Goal: Task Accomplishment & Management: Manage account settings

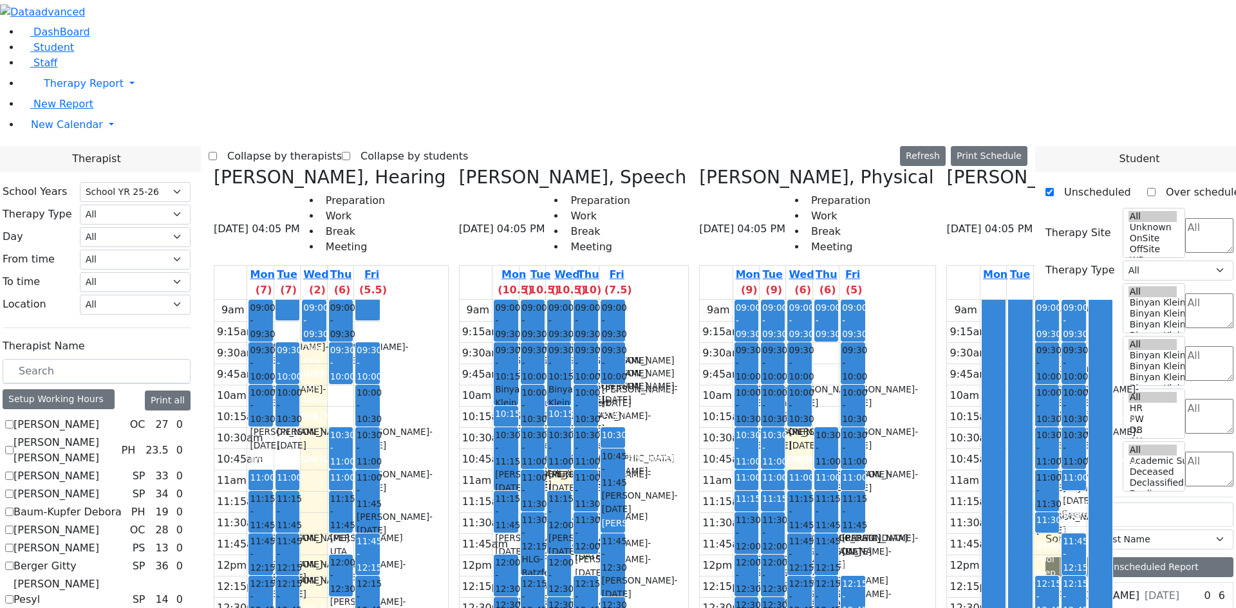
select select "212"
click at [42, 131] on span "New Calendar" at bounding box center [67, 124] width 72 height 12
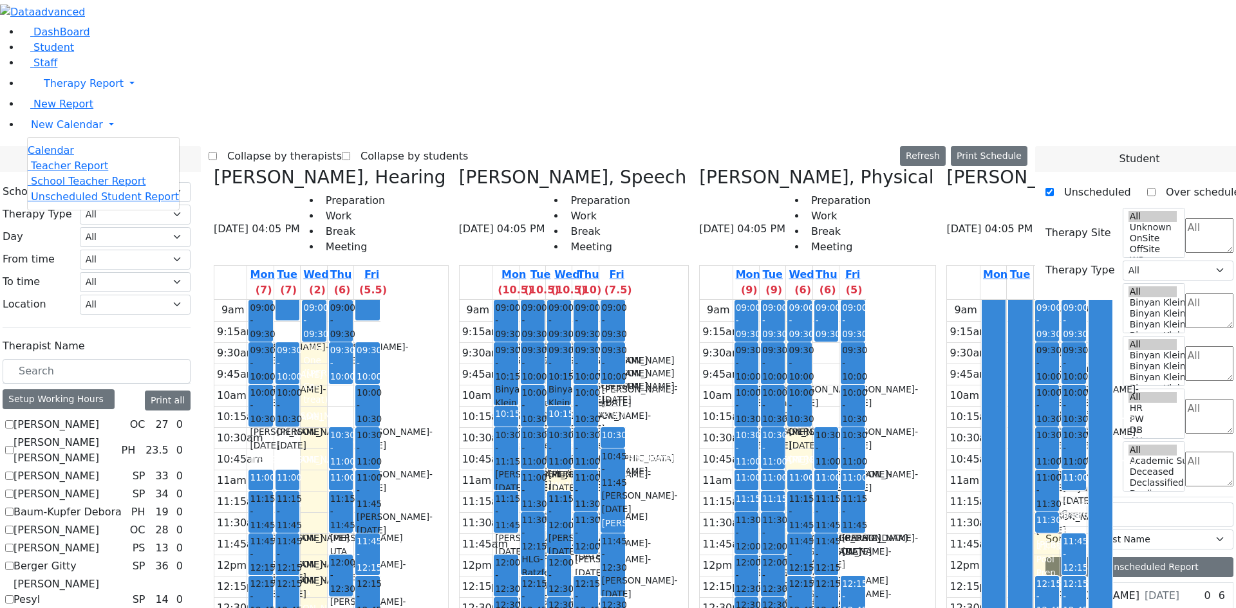
checkbox input "true"
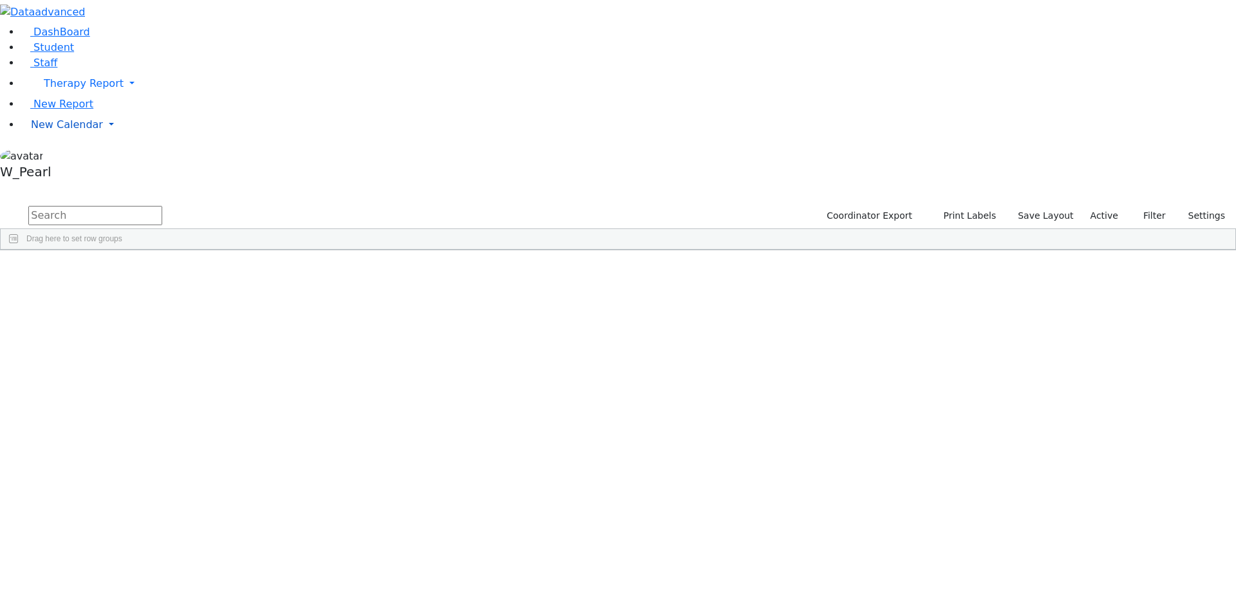
click at [70, 131] on span "New Calendar" at bounding box center [67, 124] width 72 height 12
click at [66, 156] on span "Calendar" at bounding box center [51, 150] width 46 height 12
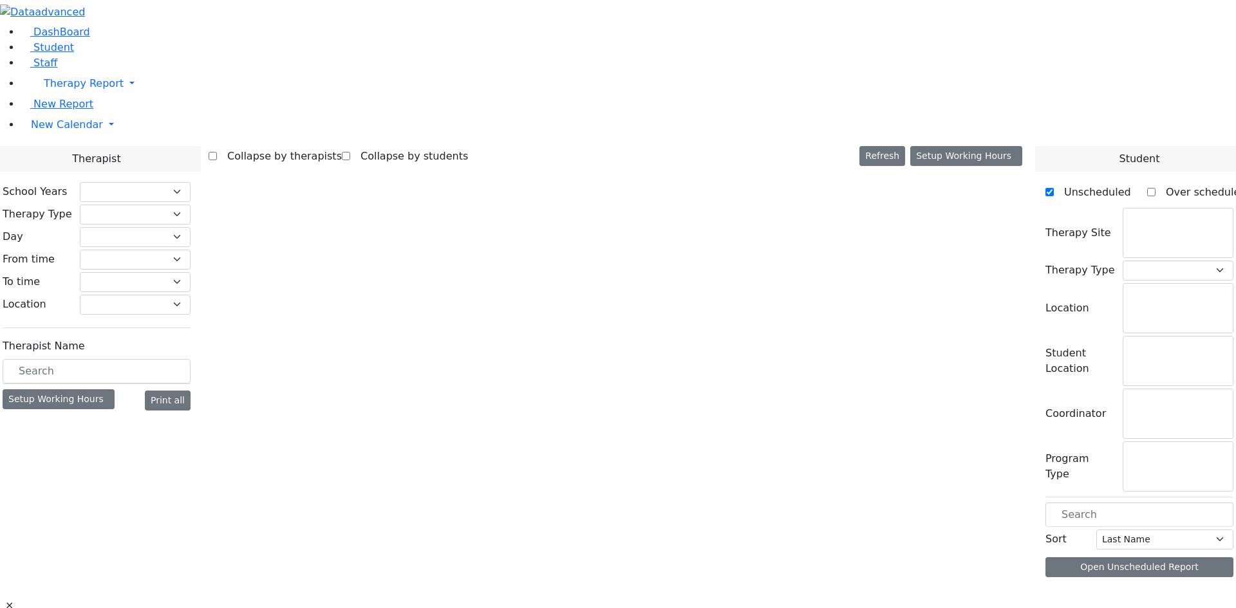
select select "212"
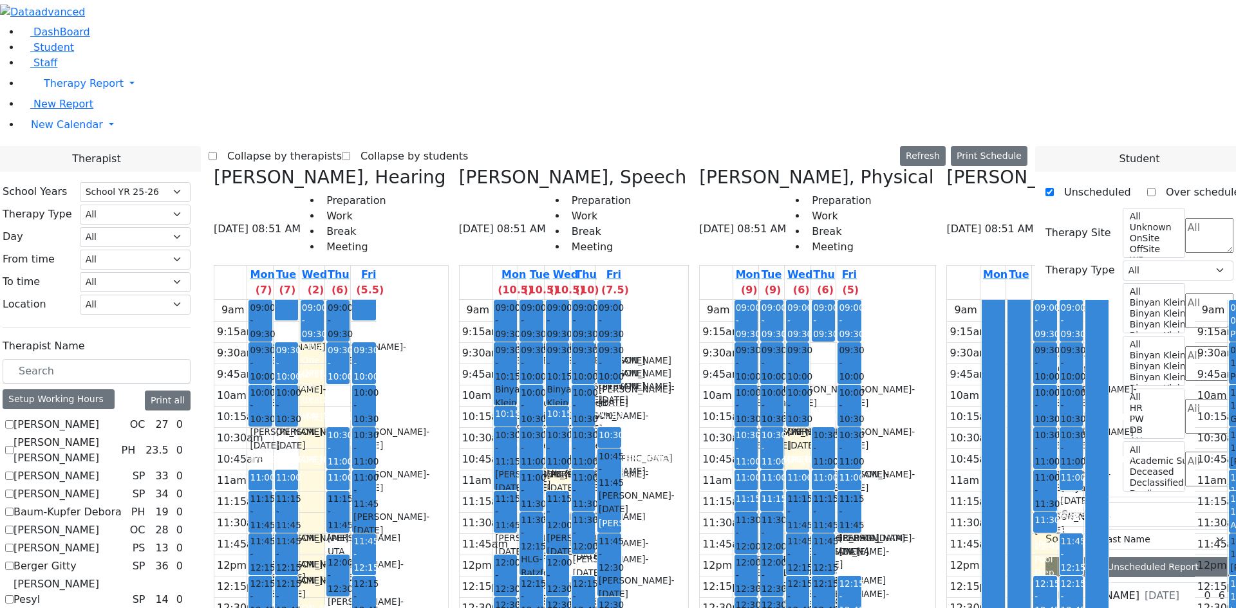
click at [342, 146] on label "Collapse by therapists" at bounding box center [279, 156] width 125 height 21
click at [217, 152] on input "Collapse by therapists" at bounding box center [213, 156] width 8 height 8
checkbox input "true"
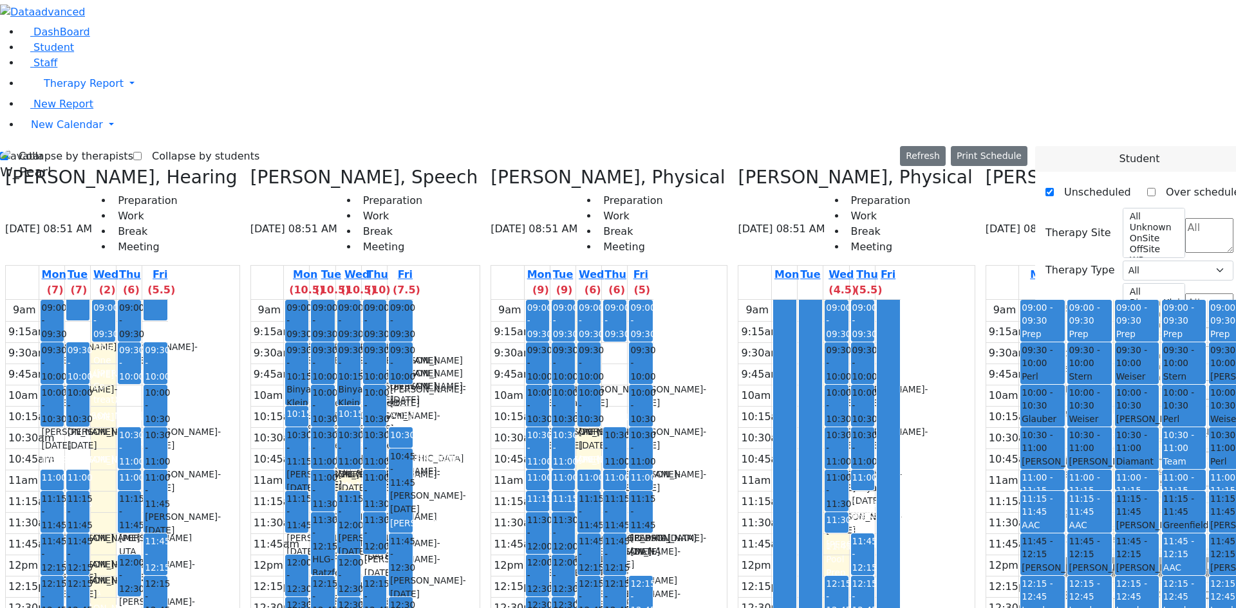
click at [985, 167] on icon at bounding box center [985, 177] width 0 height 21
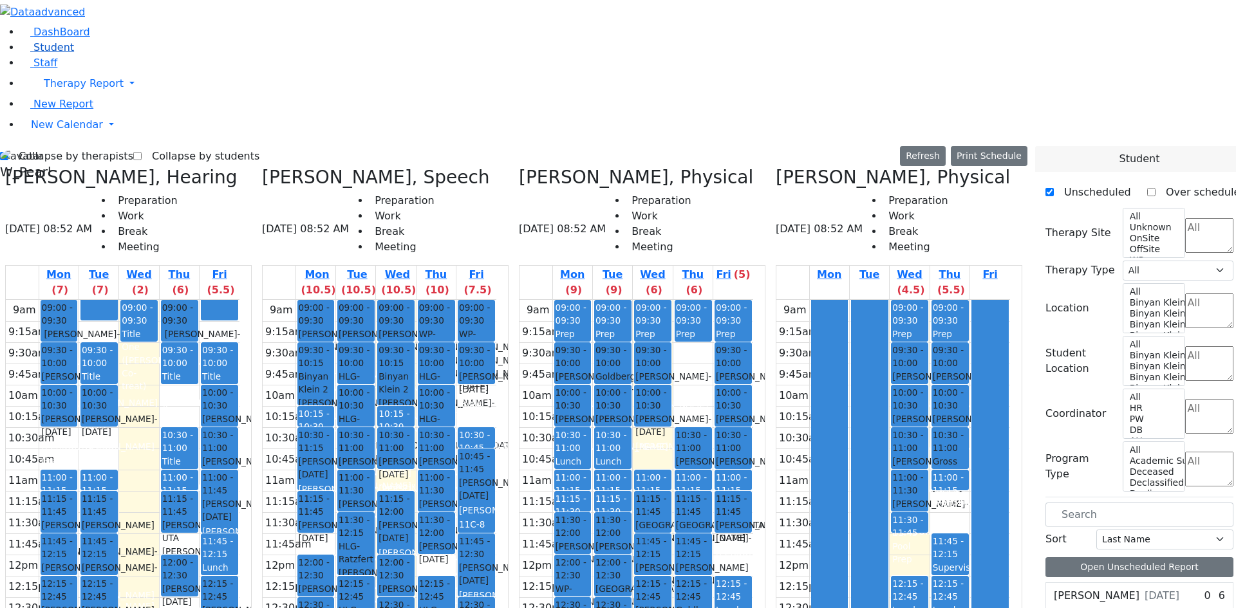
click at [22, 53] on icon at bounding box center [26, 48] width 10 height 10
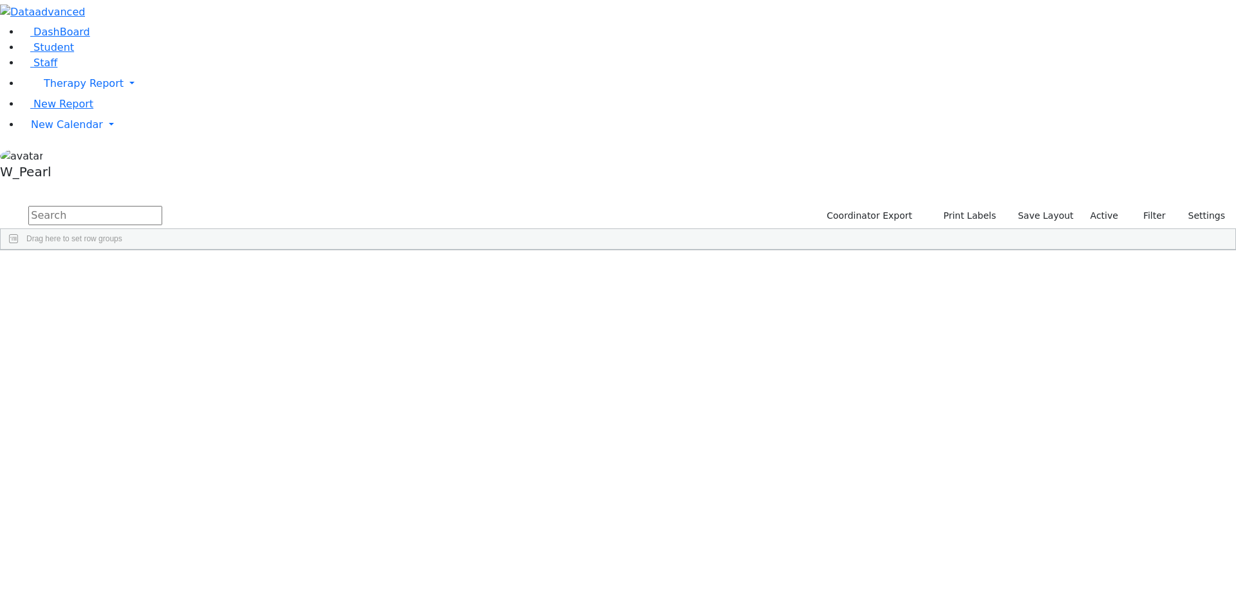
click at [162, 206] on input "text" at bounding box center [95, 215] width 134 height 19
click at [164, 271] on div "Schonbrun" at bounding box center [123, 280] width 81 height 18
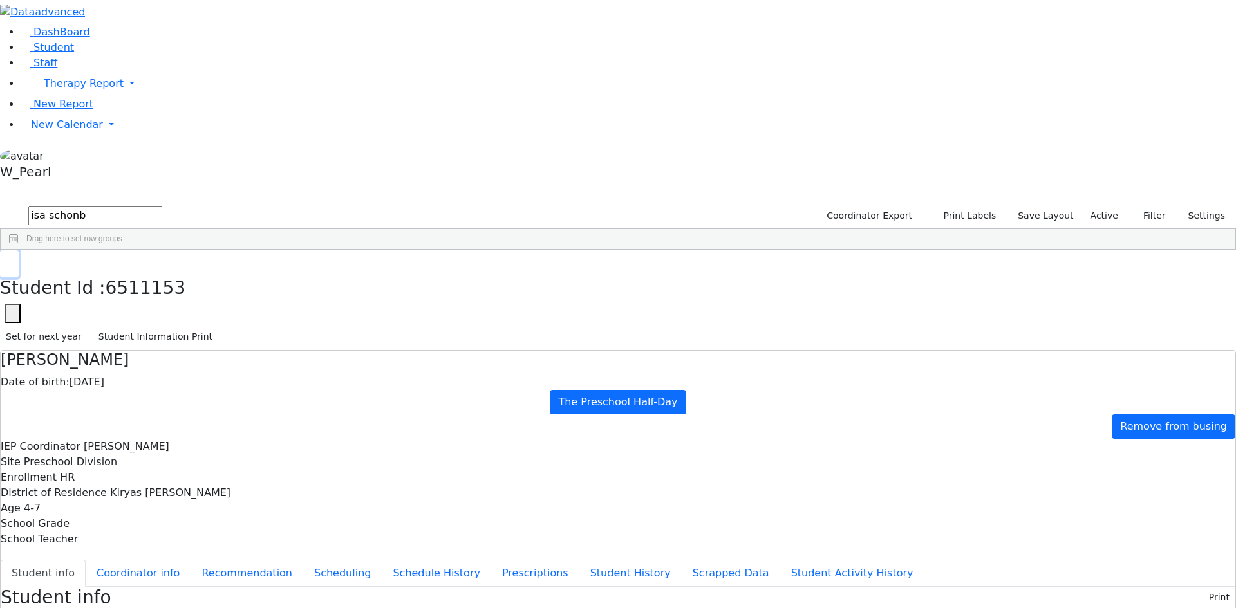
click at [19, 250] on button "button" at bounding box center [9, 263] width 19 height 27
drag, startPoint x: 240, startPoint y: 68, endPoint x: 136, endPoint y: 51, distance: 105.0
click at [142, 53] on div "DashBoard Student Staff Therapy Report Student Old Calendar Report" at bounding box center [618, 560] width 1236 height 1121
drag, startPoint x: 237, startPoint y: 52, endPoint x: 151, endPoint y: 53, distance: 85.6
click at [151, 53] on div "DashBoard Student Staff Therapy Report Student Old Calendar Report" at bounding box center [618, 560] width 1236 height 1121
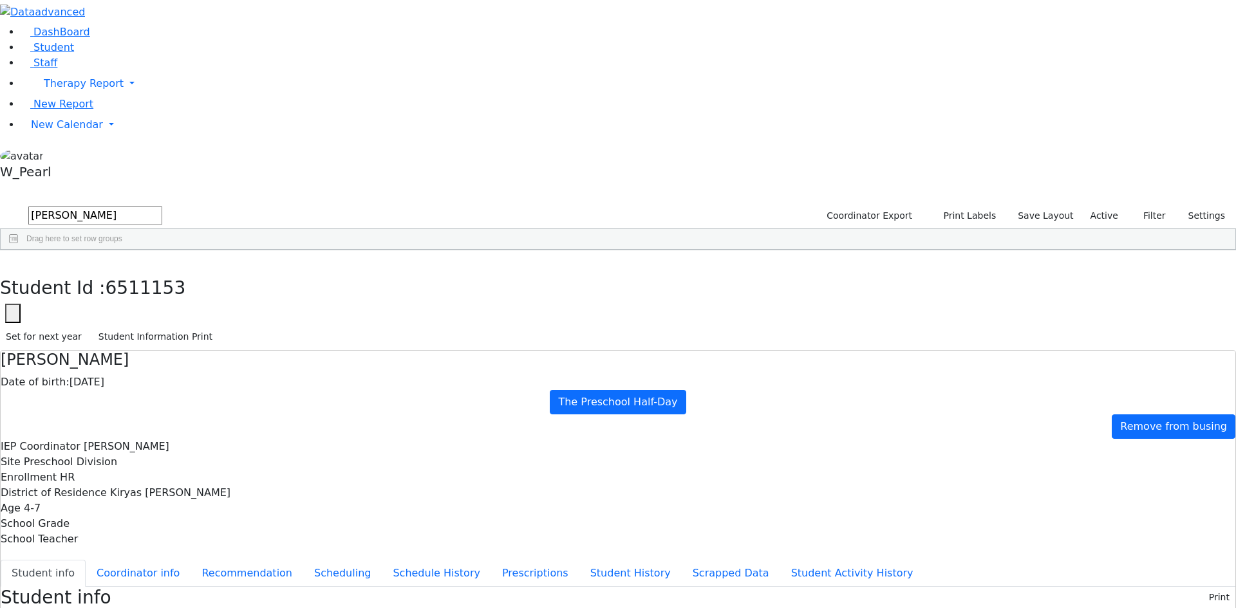
click at [164, 271] on div "Klein" at bounding box center [123, 280] width 81 height 18
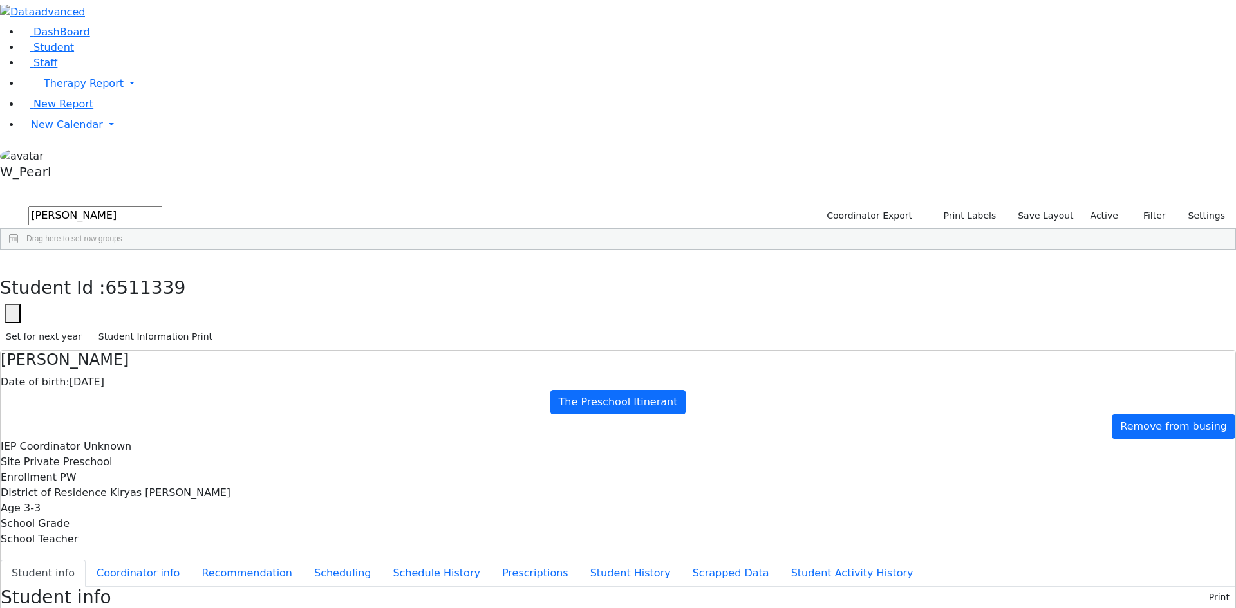
click at [235, 185] on div "Students 1 A 24 K 24 W 24 A 24 K 24 W 24 876" at bounding box center [618, 194] width 1236 height 19
click at [19, 250] on button "button" at bounding box center [9, 263] width 19 height 27
drag, startPoint x: 221, startPoint y: 53, endPoint x: 115, endPoint y: 53, distance: 106.2
click at [119, 53] on div "DashBoard Student Staff Therapy Report Student Old Calendar Report" at bounding box center [618, 560] width 1236 height 1121
click at [164, 271] on div "Moskovits" at bounding box center [123, 280] width 81 height 18
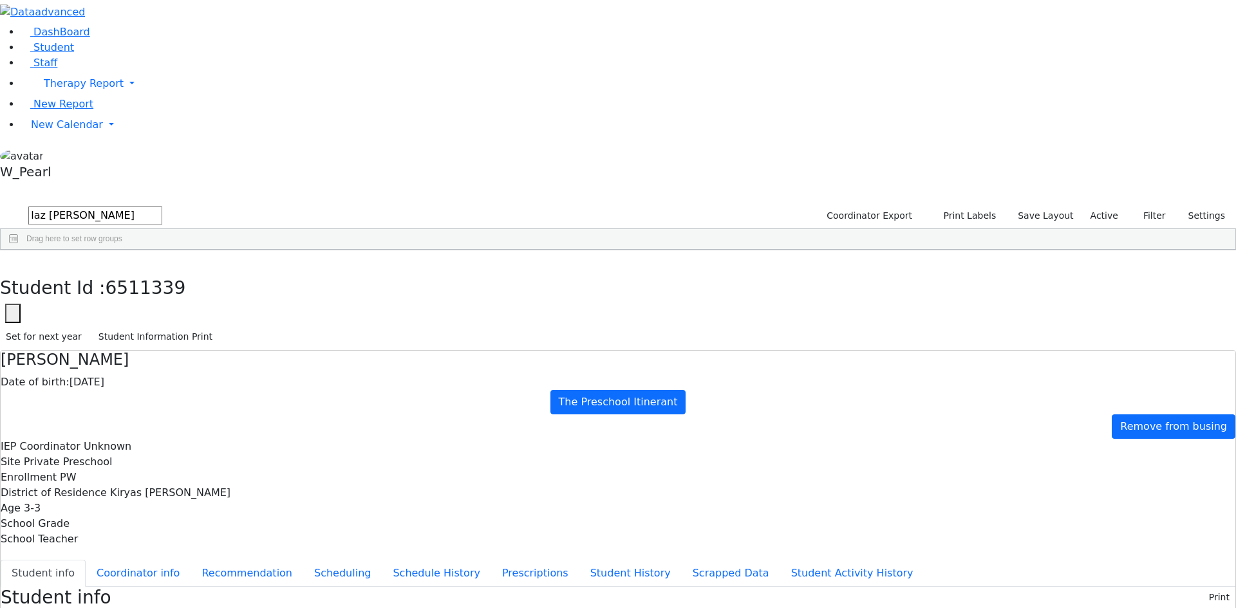
click at [164, 271] on div "Moskovits" at bounding box center [123, 280] width 81 height 18
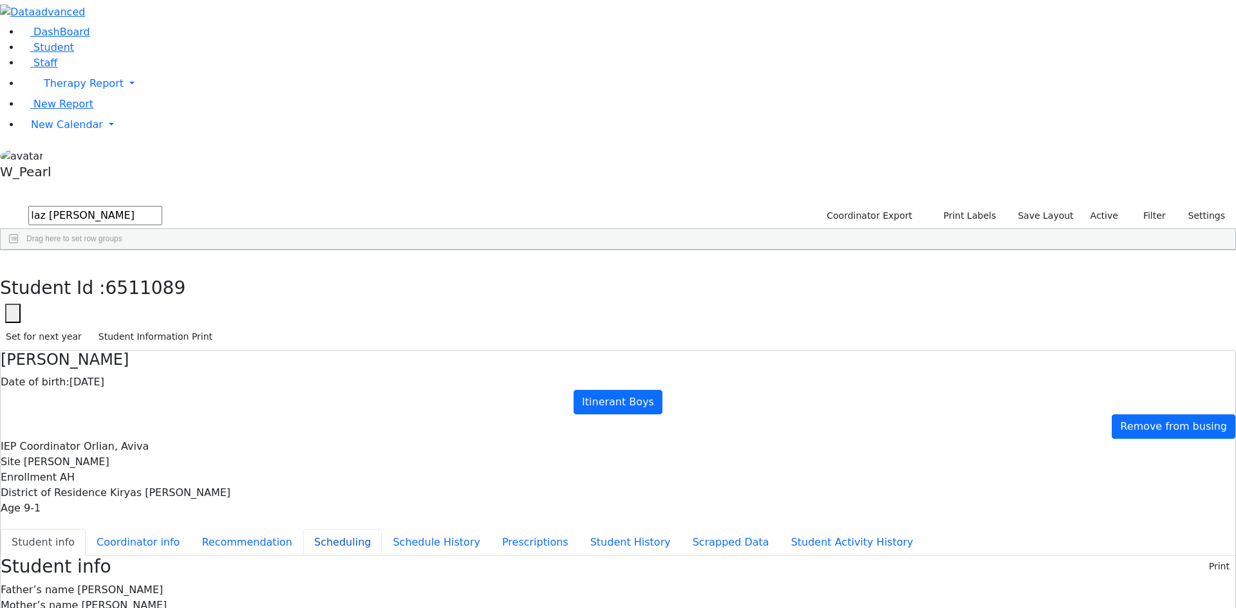
click at [303, 529] on button "Scheduling" at bounding box center [342, 542] width 79 height 27
click at [19, 250] on button "button" at bounding box center [9, 263] width 19 height 27
drag, startPoint x: 266, startPoint y: 59, endPoint x: 154, endPoint y: 62, distance: 112.7
click at [154, 204] on form "laz mosko" at bounding box center [81, 216] width 162 height 24
click at [161, 271] on div "Hershkowitz" at bounding box center [120, 280] width 82 height 18
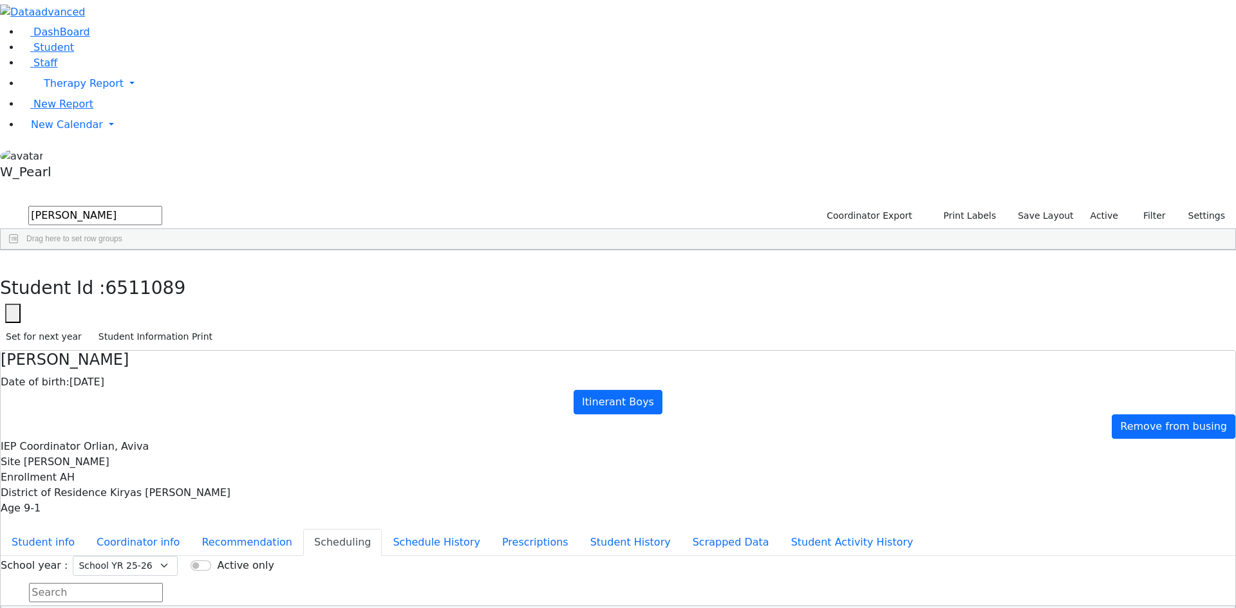
click at [161, 271] on div "Hershkowitz" at bounding box center [120, 280] width 82 height 18
click at [19, 250] on button "button" at bounding box center [9, 263] width 19 height 27
drag, startPoint x: 238, startPoint y: 59, endPoint x: 138, endPoint y: 68, distance: 99.5
click at [138, 68] on div "DashBoard Student Staff Therapy Report Student Old Calendar Report" at bounding box center [618, 355] width 1236 height 711
click at [161, 271] on div "Sofer" at bounding box center [120, 280] width 82 height 18
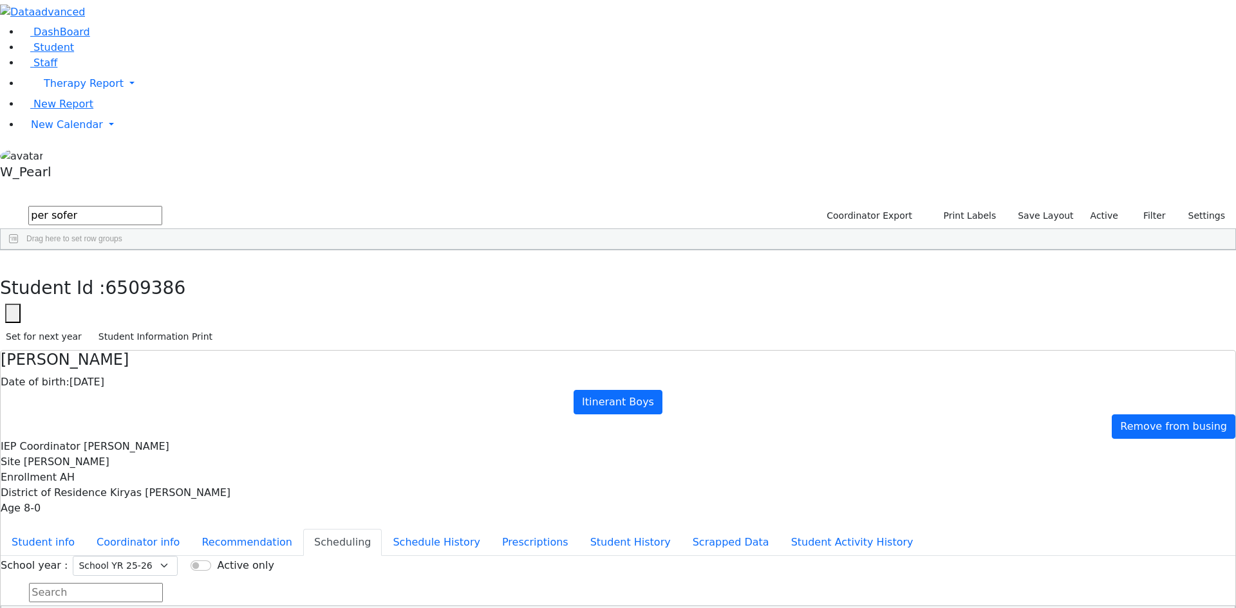
click at [161, 271] on div "Sofer" at bounding box center [120, 280] width 82 height 18
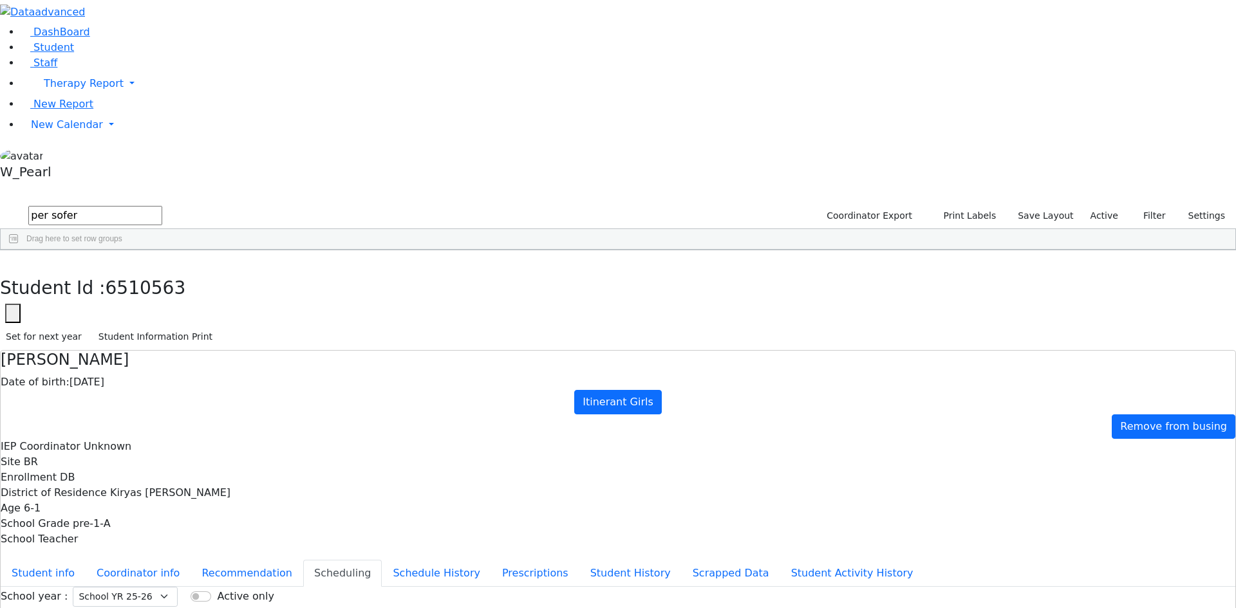
drag, startPoint x: 696, startPoint y: 378, endPoint x: 690, endPoint y: 350, distance: 28.4
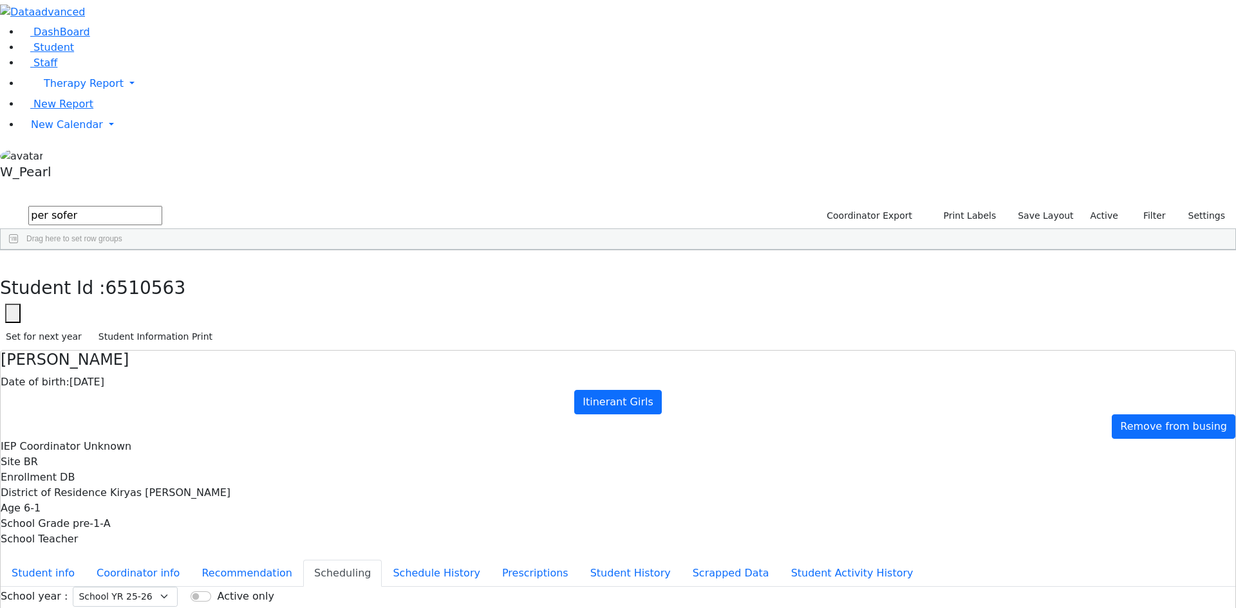
drag, startPoint x: 210, startPoint y: 57, endPoint x: 138, endPoint y: 48, distance: 72.6
click at [139, 48] on div "DashBoard Student Staff Therapy Report Student Old Calendar Report" at bounding box center [618, 371] width 1236 height 742
type input "shi dershowi"
click at [161, 271] on div "Dershowitz" at bounding box center [120, 280] width 82 height 18
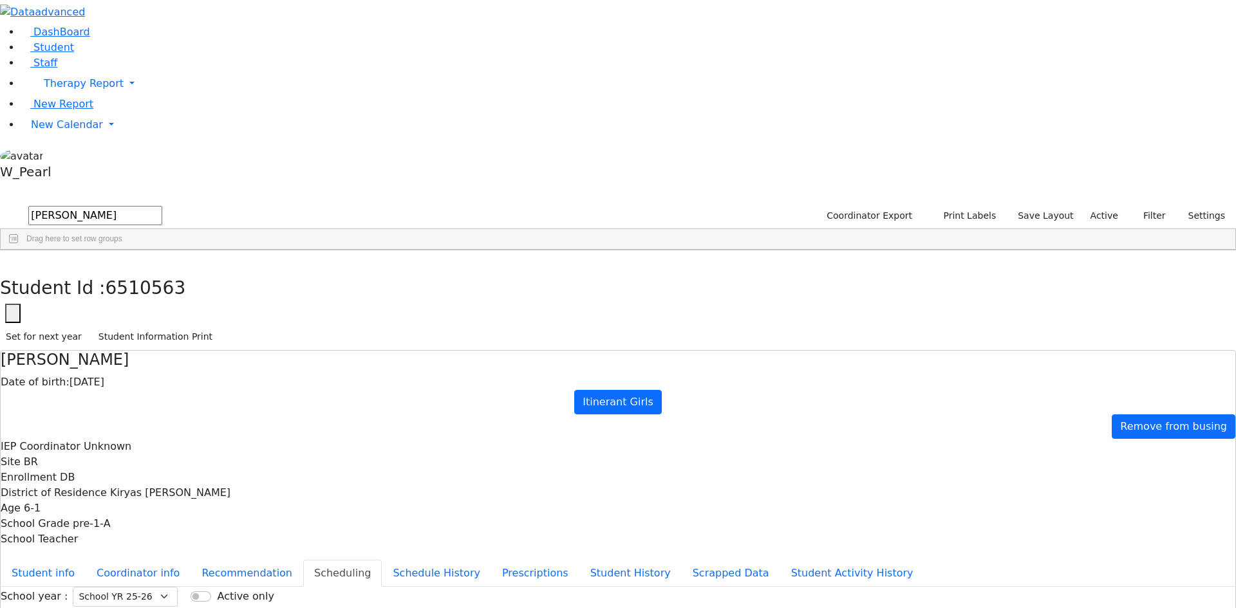
click at [161, 271] on div "Dershowitz" at bounding box center [120, 280] width 82 height 18
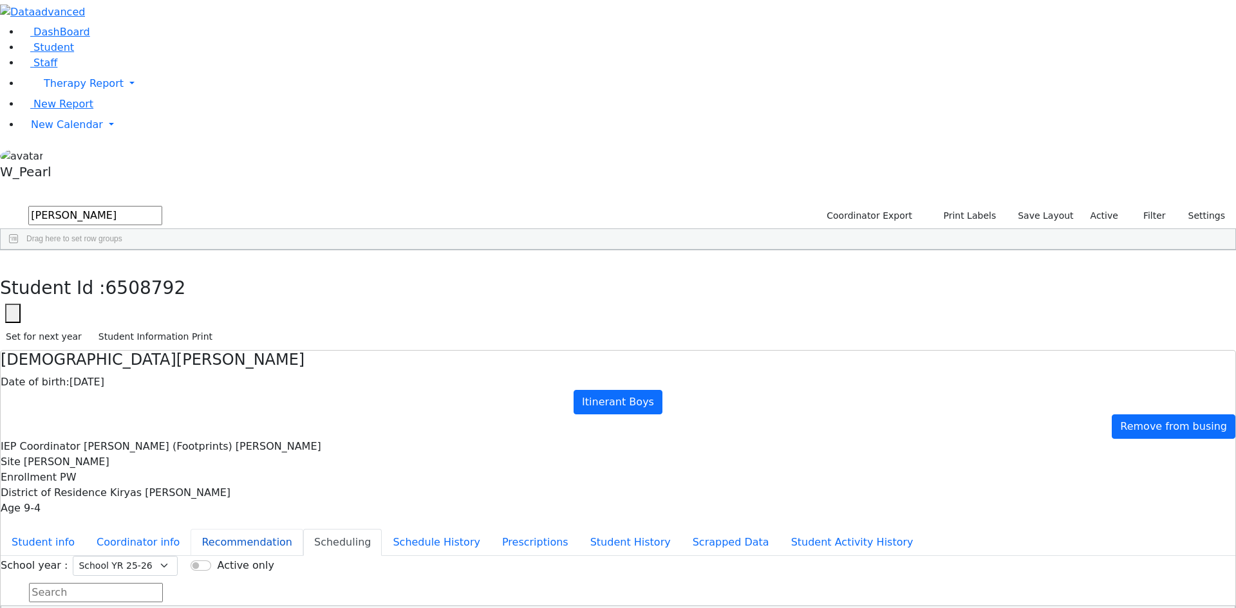
click at [290, 529] on button "Recommendation" at bounding box center [247, 542] width 113 height 27
checkbox input "true"
click at [86, 529] on button "Student info" at bounding box center [43, 542] width 85 height 27
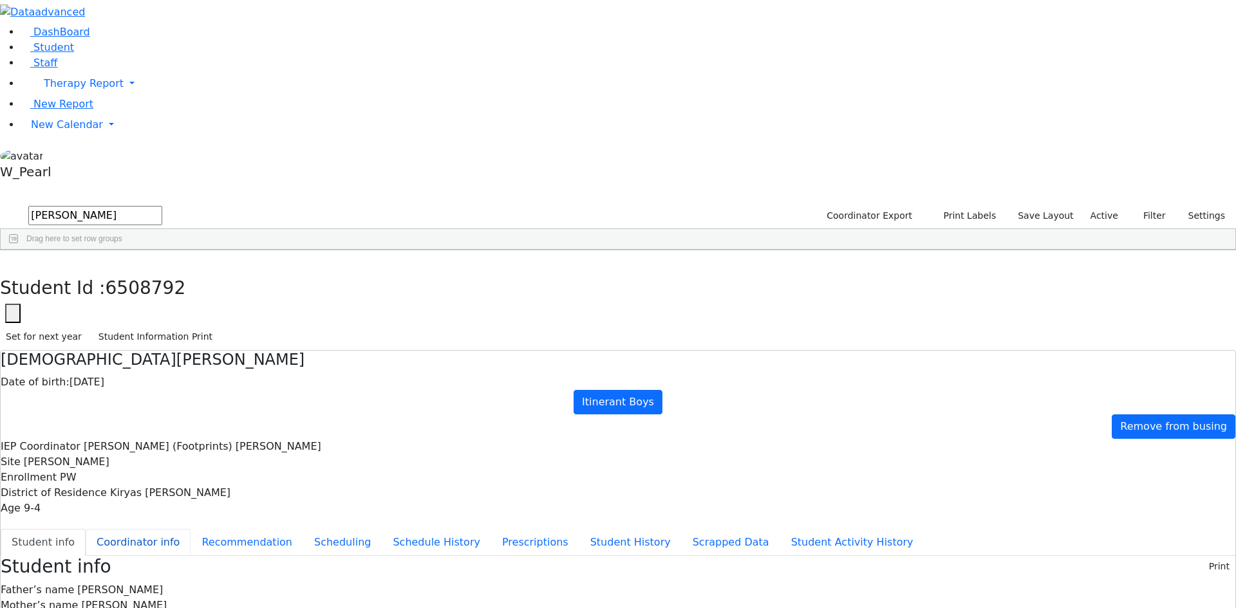
click at [191, 529] on button "Coordinator info" at bounding box center [138, 542] width 105 height 27
click at [86, 529] on button "Student info" at bounding box center [43, 542] width 85 height 27
click at [6, 260] on use "button" at bounding box center [6, 260] width 0 height 0
drag, startPoint x: 241, startPoint y: 47, endPoint x: 154, endPoint y: 42, distance: 87.0
click at [154, 204] on form "shi dershowi" at bounding box center [81, 216] width 162 height 24
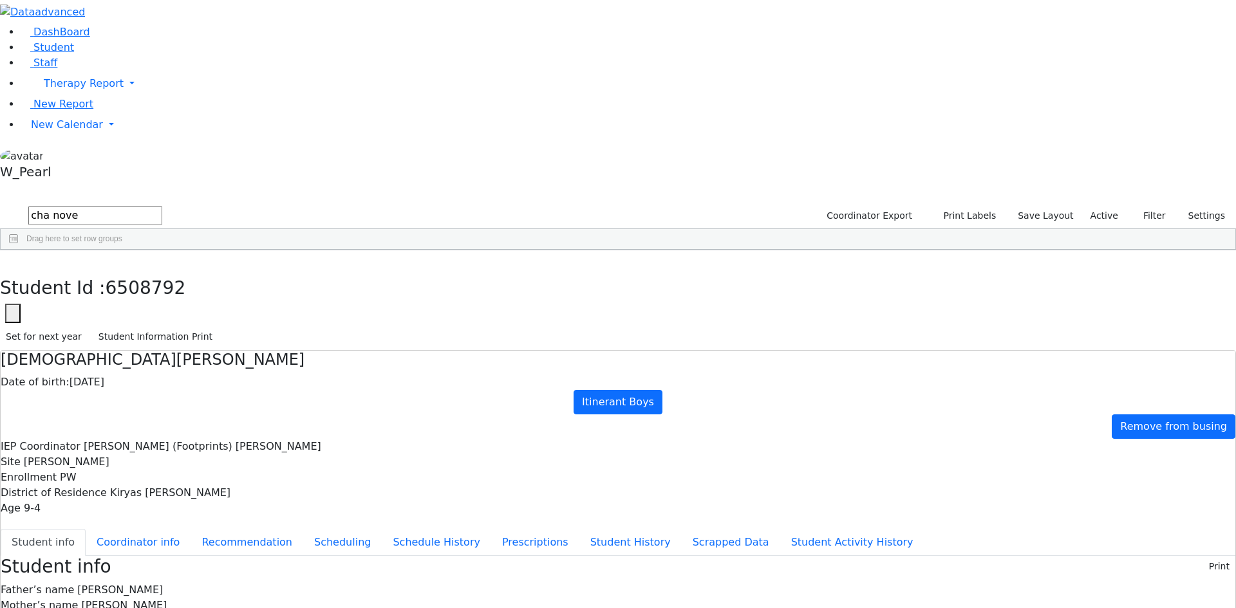
type input "cha nove"
click at [161, 271] on div "Nove" at bounding box center [120, 280] width 82 height 18
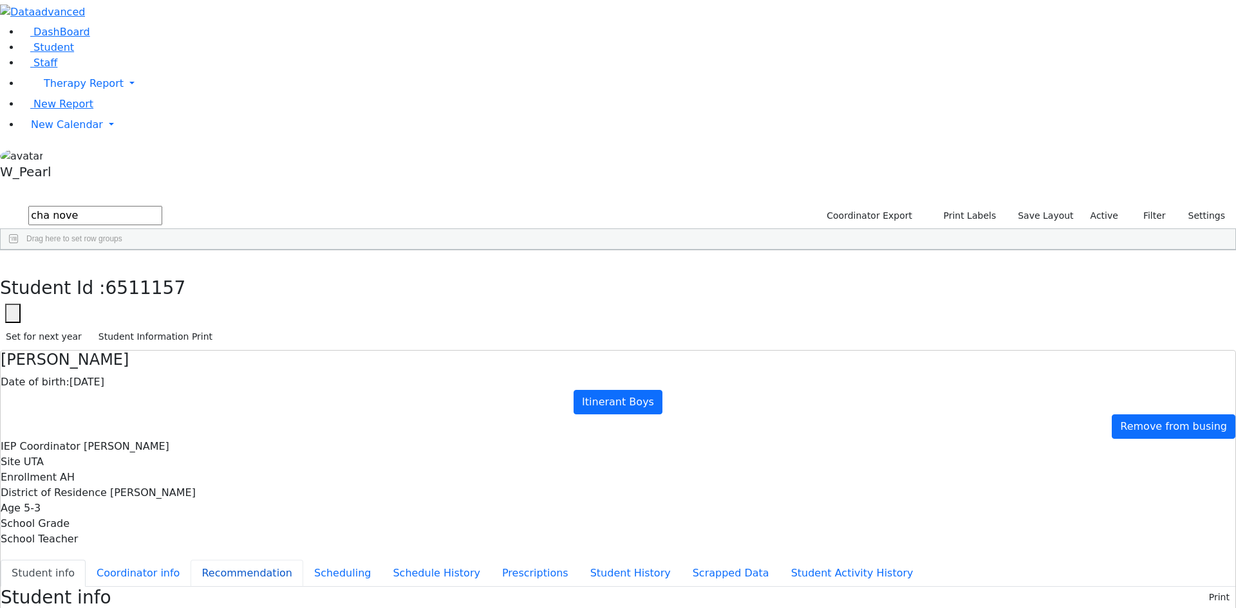
click at [284, 560] on button "Recommendation" at bounding box center [247, 573] width 113 height 27
checkbox input "true"
click at [19, 250] on button "button" at bounding box center [9, 263] width 19 height 27
